Goal: Information Seeking & Learning: Check status

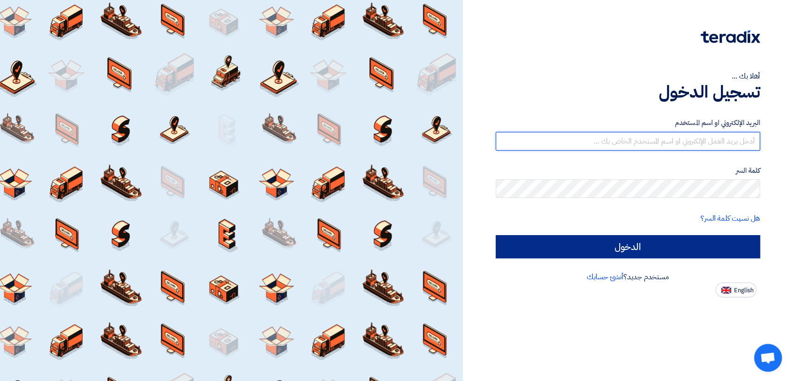
type input "[EMAIL_ADDRESS][DOMAIN_NAME]"
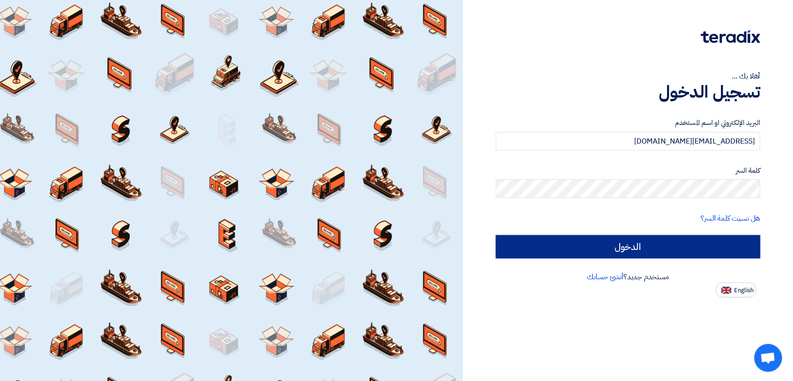
click at [527, 248] on input "الدخول" at bounding box center [627, 246] width 264 height 23
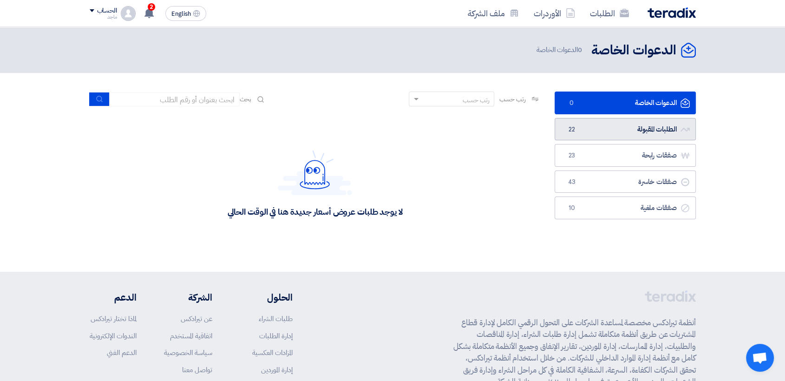
click at [586, 129] on link "الطلبات المقبولة الطلبات المقبولة 22" at bounding box center [624, 129] width 141 height 23
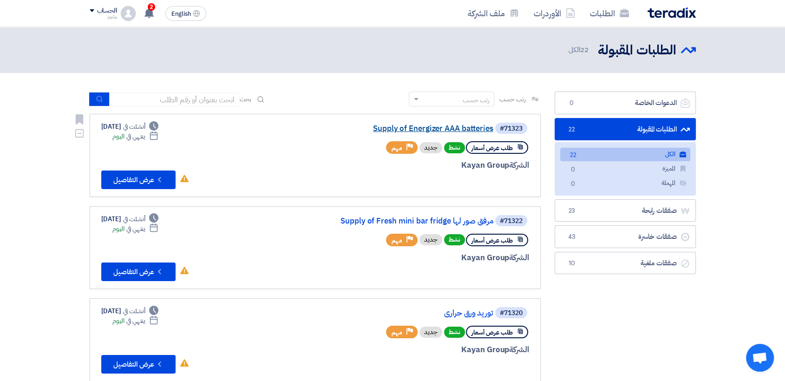
click at [477, 130] on link "Supply of Energizer AAA batteries" at bounding box center [400, 128] width 186 height 8
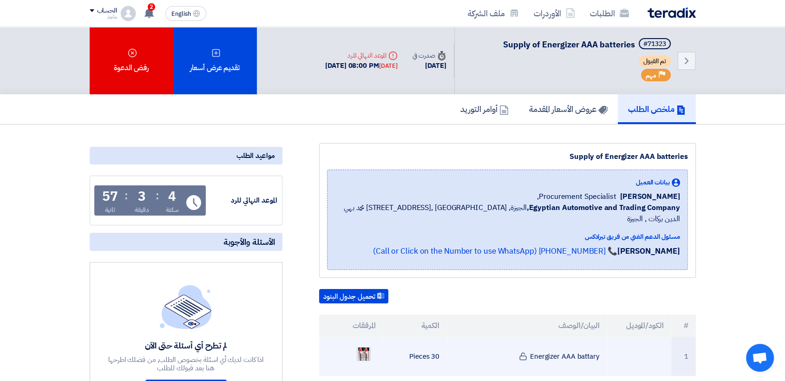
click at [366, 344] on img at bounding box center [363, 353] width 13 height 27
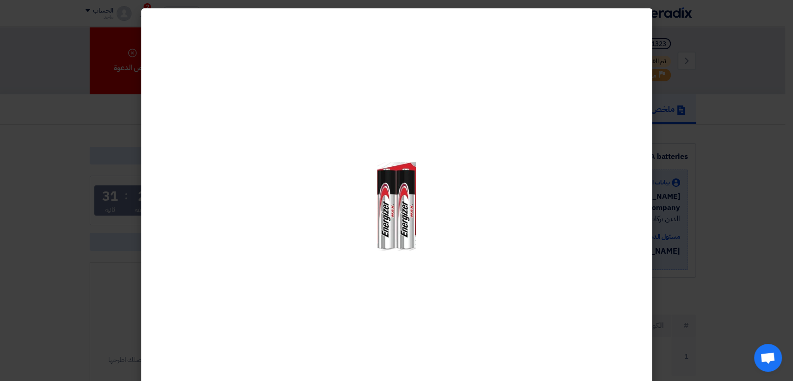
click at [136, 287] on modal-container at bounding box center [396, 190] width 793 height 381
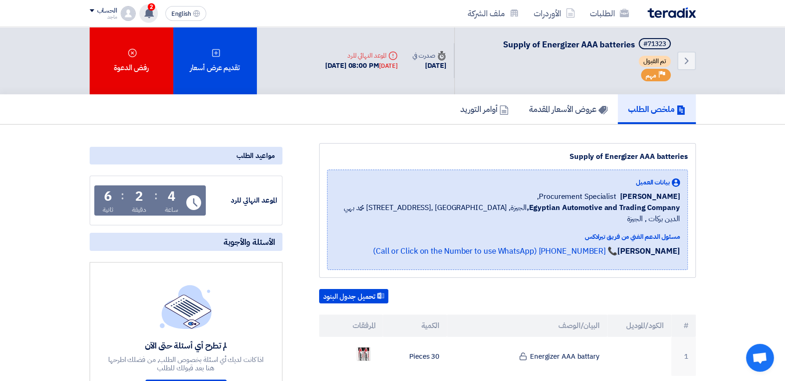
click at [152, 5] on span "2" at bounding box center [151, 6] width 7 height 7
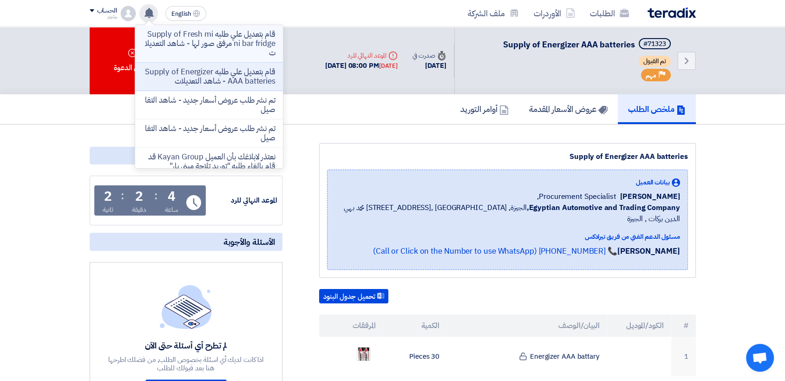
click at [199, 41] on p "قام بتعديل علي طلبه Supply of Fresh mini bar fridge مرفق صور لها - شاهد التعديل…" at bounding box center [209, 44] width 133 height 28
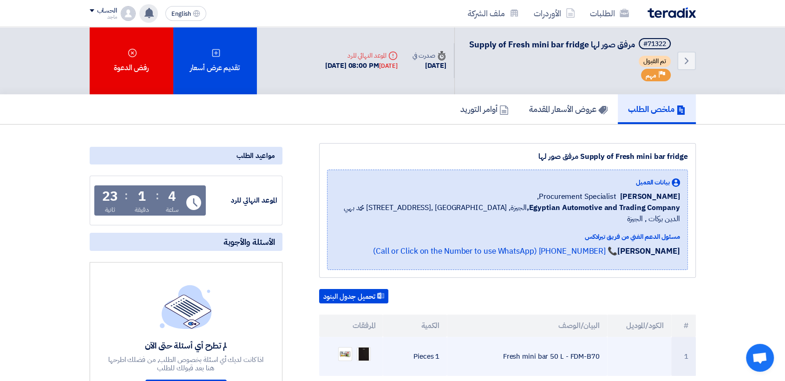
click at [345, 350] on ul at bounding box center [350, 353] width 49 height 23
click at [345, 349] on img at bounding box center [345, 354] width 13 height 10
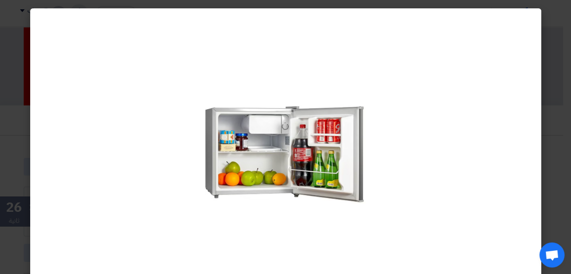
click at [11, 209] on modal-container at bounding box center [285, 137] width 571 height 274
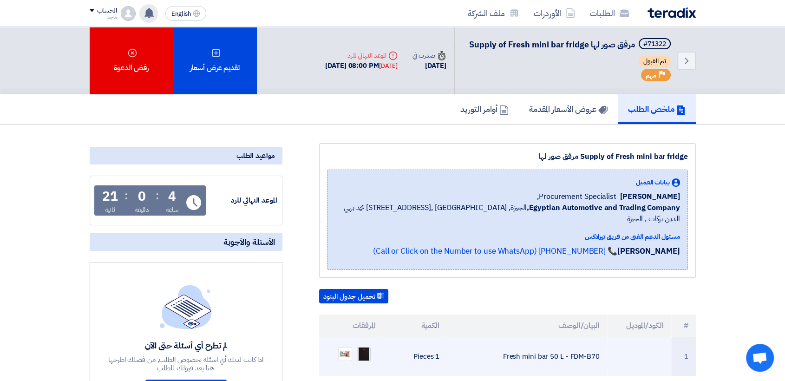
click at [362, 345] on img at bounding box center [363, 354] width 13 height 18
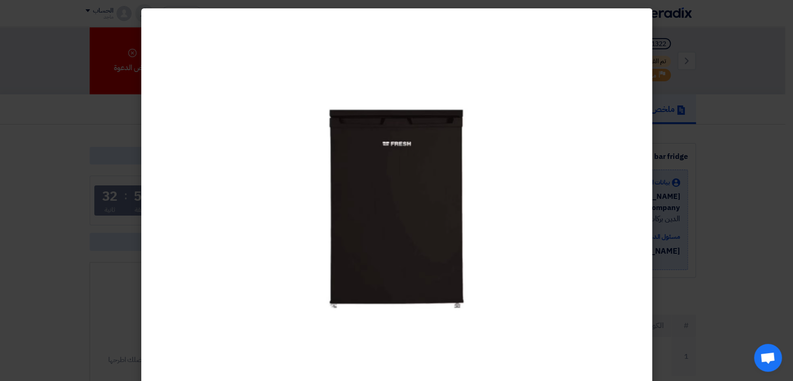
click at [9, 291] on modal-container at bounding box center [396, 190] width 793 height 381
